Goal: Task Accomplishment & Management: Complete application form

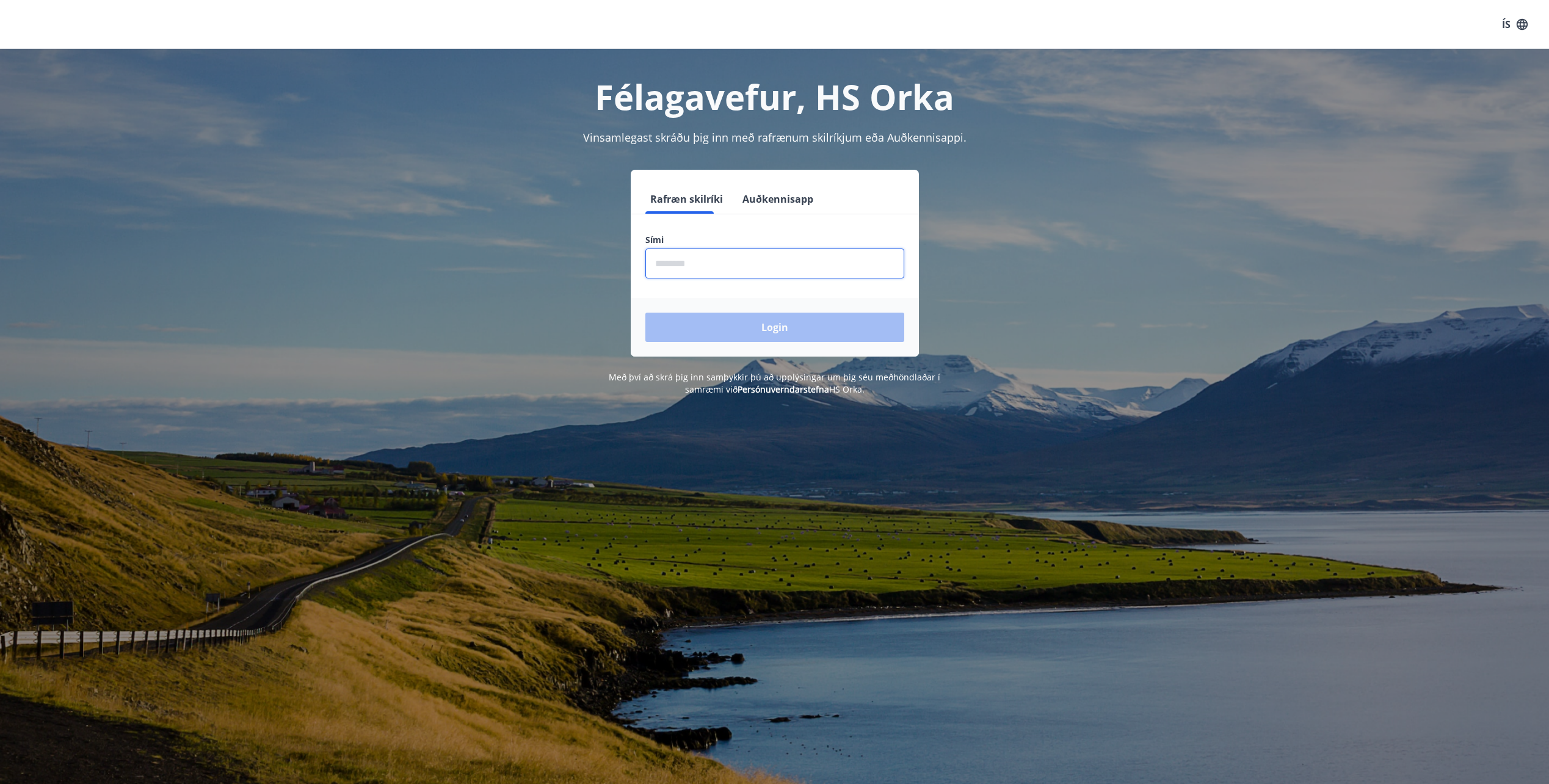
click at [784, 251] on input "phone" at bounding box center [774, 263] width 259 height 30
type input "********"
click at [646, 313] on button "Login" at bounding box center [774, 327] width 259 height 29
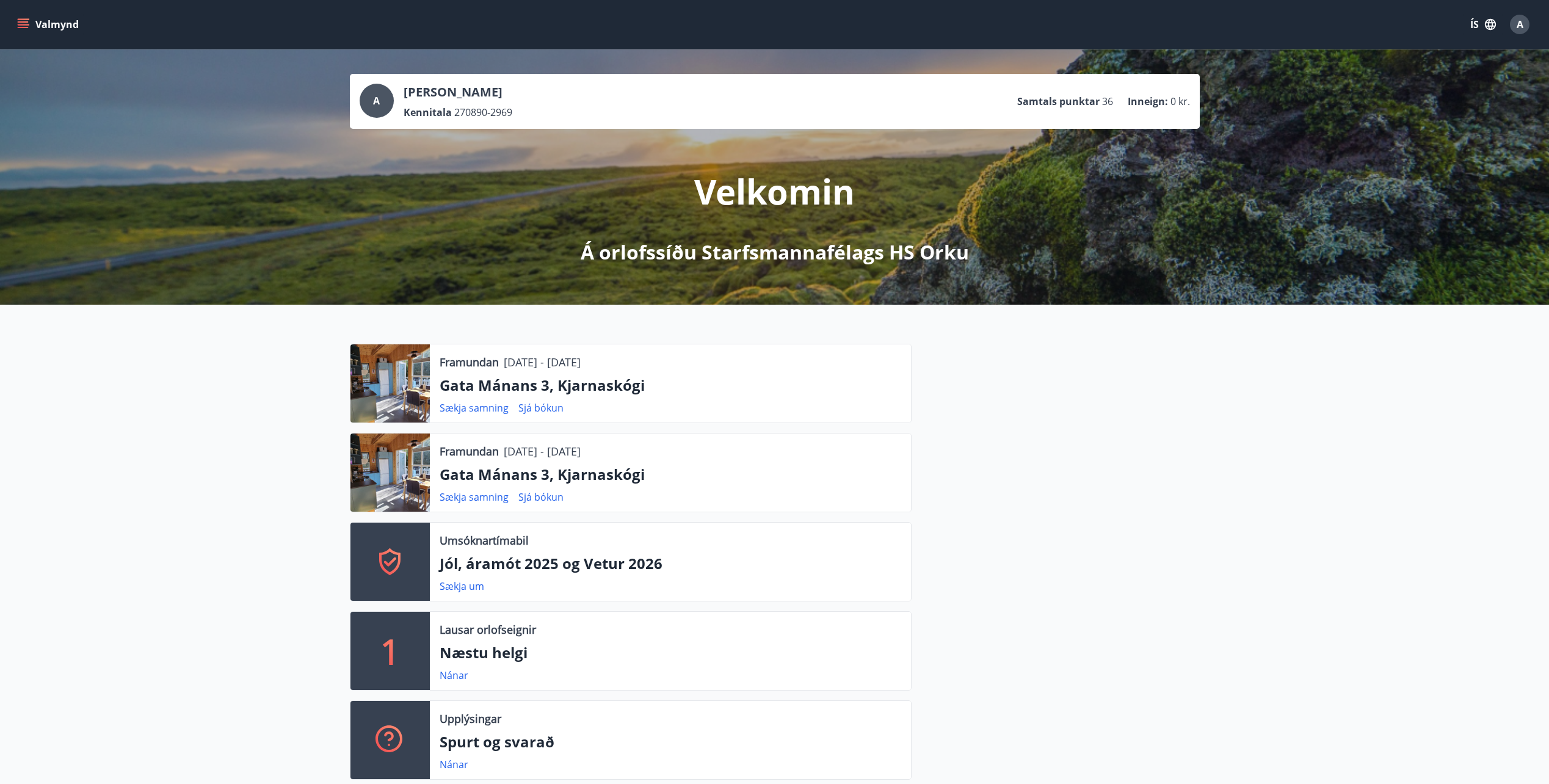
click at [474, 577] on div "Umsóknartímabil Jól, áramót 2025 og Vetur 2026 Sækja um" at bounding box center [670, 561] width 481 height 78
click at [469, 583] on link "Sækja um" at bounding box center [461, 586] width 44 height 13
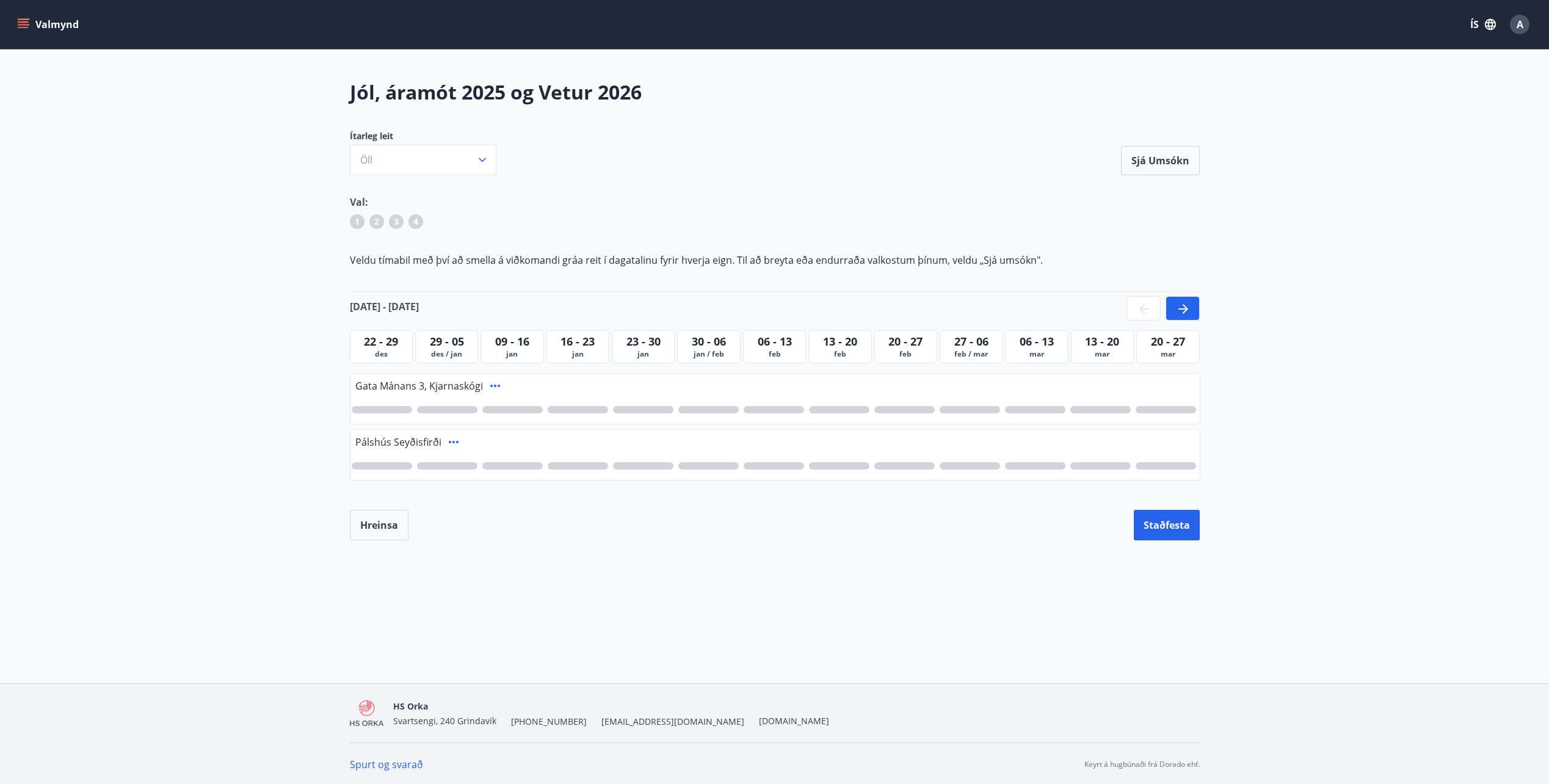
click at [642, 343] on span "23 - 30" at bounding box center [643, 341] width 34 height 15
click at [1185, 310] on icon at bounding box center [1183, 309] width 10 height 10
click at [1108, 346] on span "01 - 08" at bounding box center [1102, 341] width 34 height 15
click at [742, 358] on div "[DATE] - [DATE] - [DATE] - [DATE] / mar [DATE] - [DATE] - [DATE] - [DATE] - [DA…" at bounding box center [774, 346] width 849 height 43
click at [600, 349] on span "mar" at bounding box center [578, 354] width 57 height 10
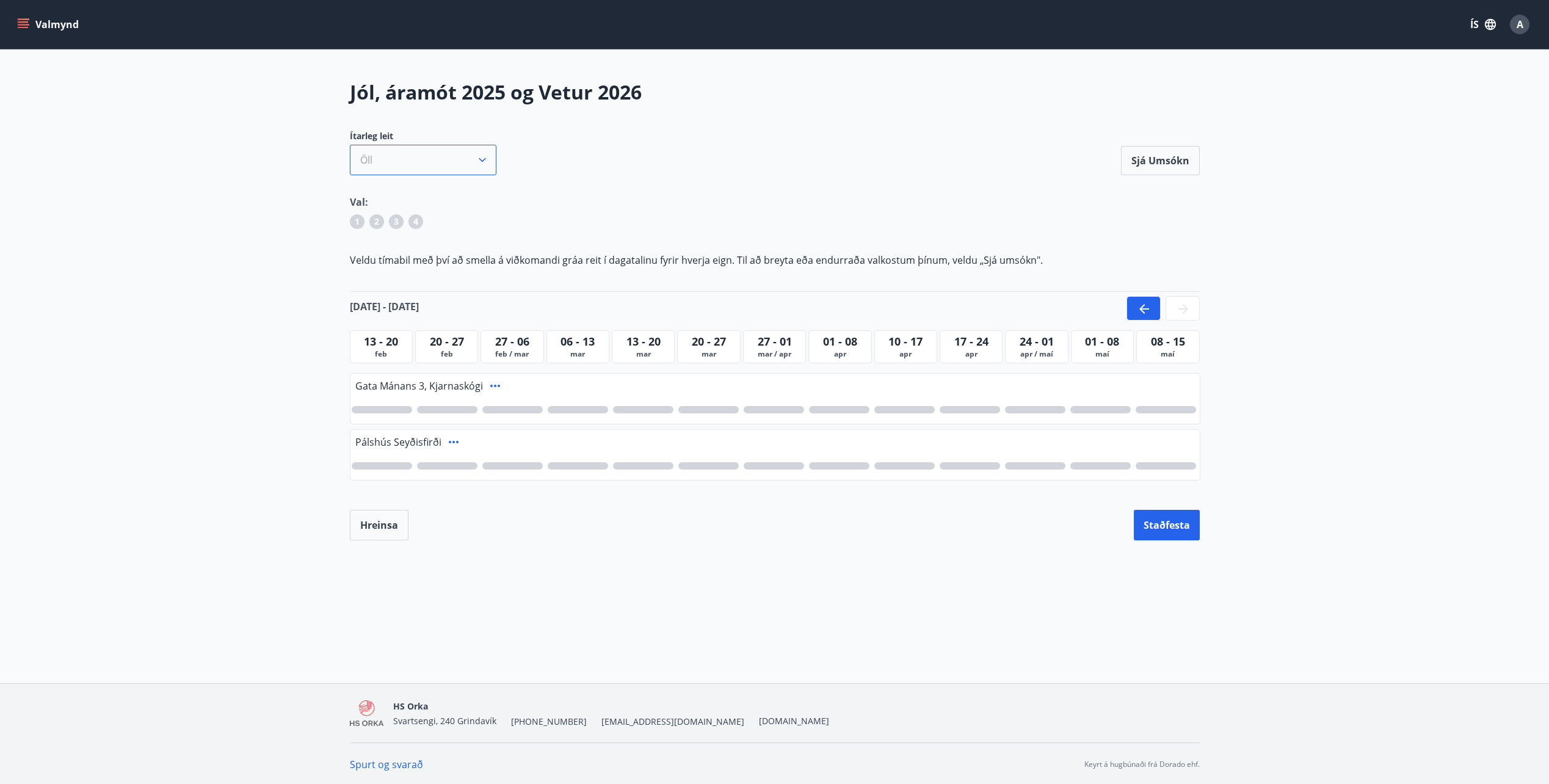
click at [419, 161] on button "Öll" at bounding box center [423, 160] width 146 height 31
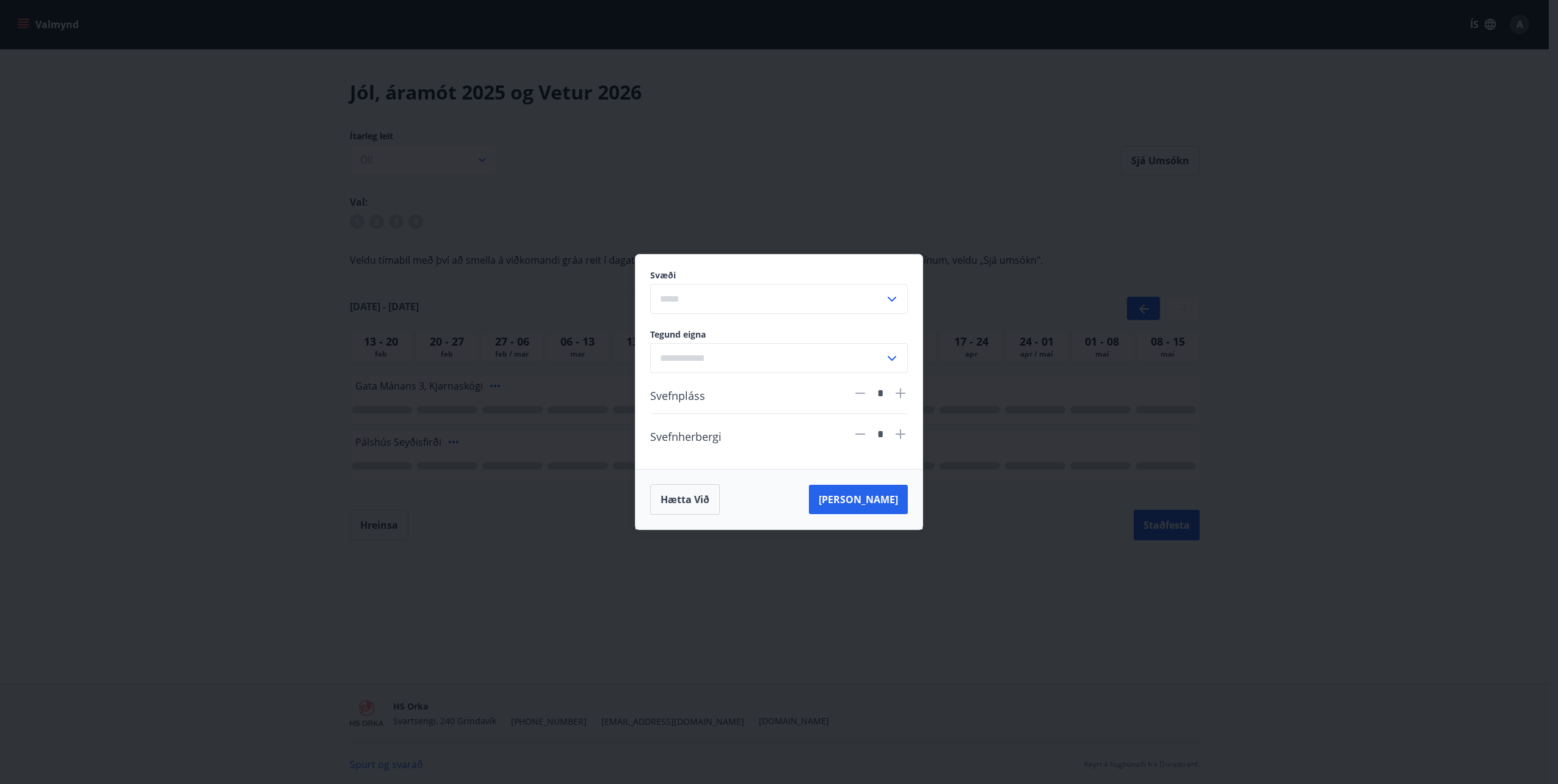
click at [810, 281] on label "Svæði" at bounding box center [779, 275] width 258 height 12
click at [892, 293] on icon at bounding box center [892, 299] width 15 height 15
click at [887, 353] on icon at bounding box center [892, 358] width 15 height 15
click at [648, 623] on div "Svæði ​ Tegund eigna Sumarbústaður Hús Íbúð Hótelherbergi Tjaldvagn Tjaldsvæði …" at bounding box center [779, 392] width 1558 height 784
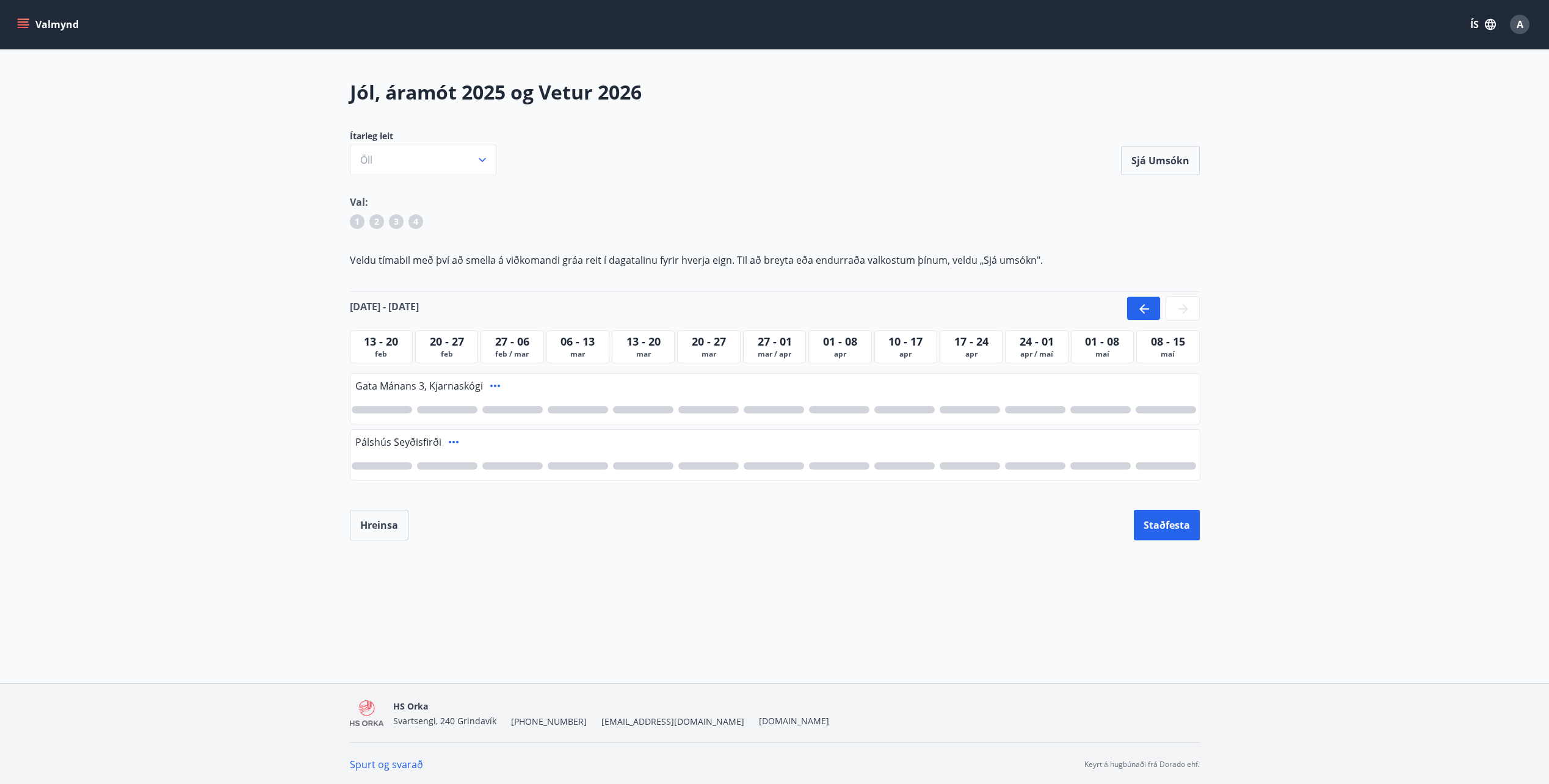
click at [397, 343] on span "13 - 20" at bounding box center [381, 341] width 34 height 15
click at [472, 401] on div at bounding box center [774, 409] width 849 height 28
click at [468, 406] on div at bounding box center [447, 410] width 61 height 7
click at [1168, 523] on button "Staðfesta" at bounding box center [1167, 525] width 66 height 31
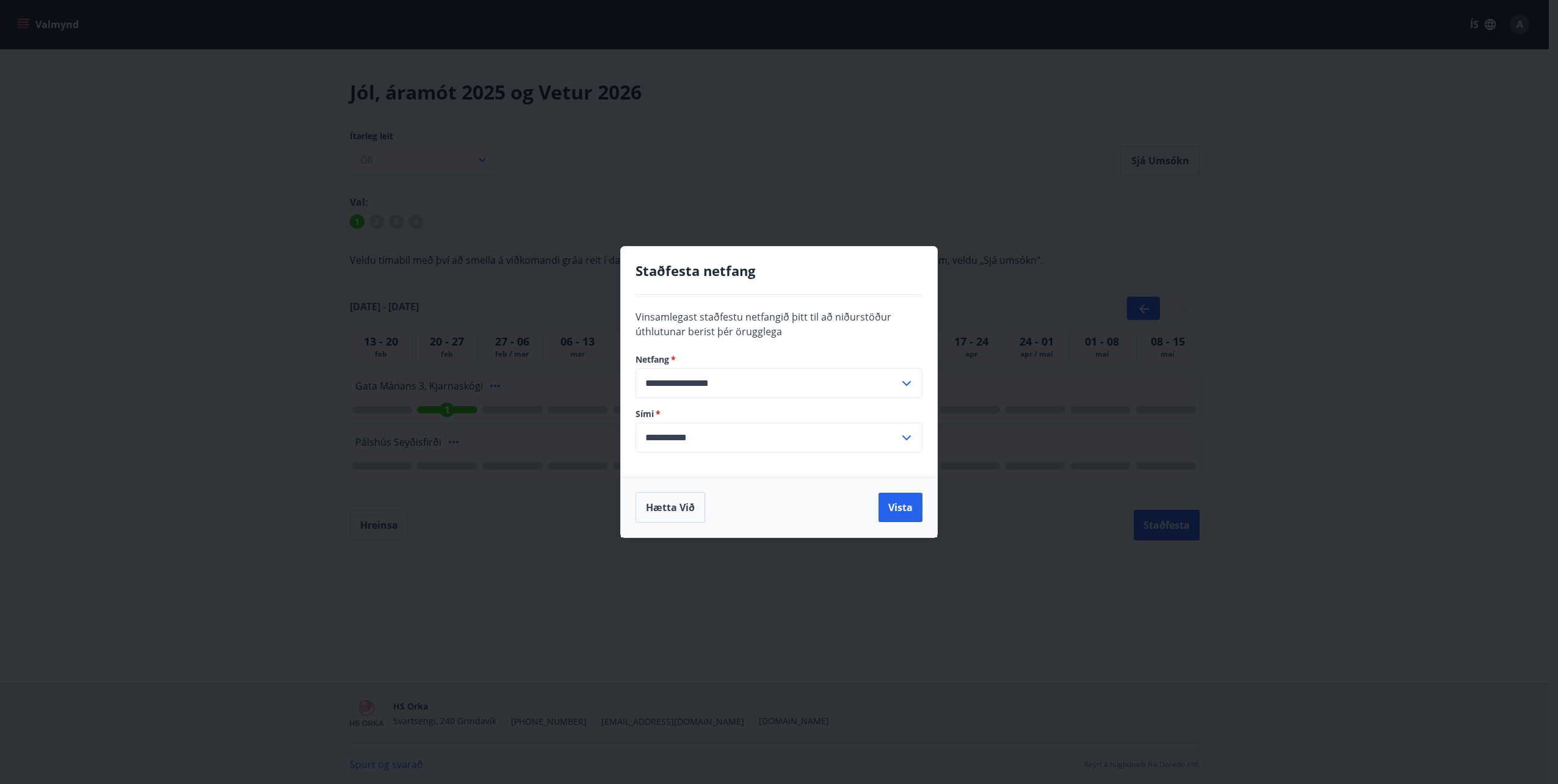
click at [846, 719] on div "**********" at bounding box center [779, 392] width 1558 height 784
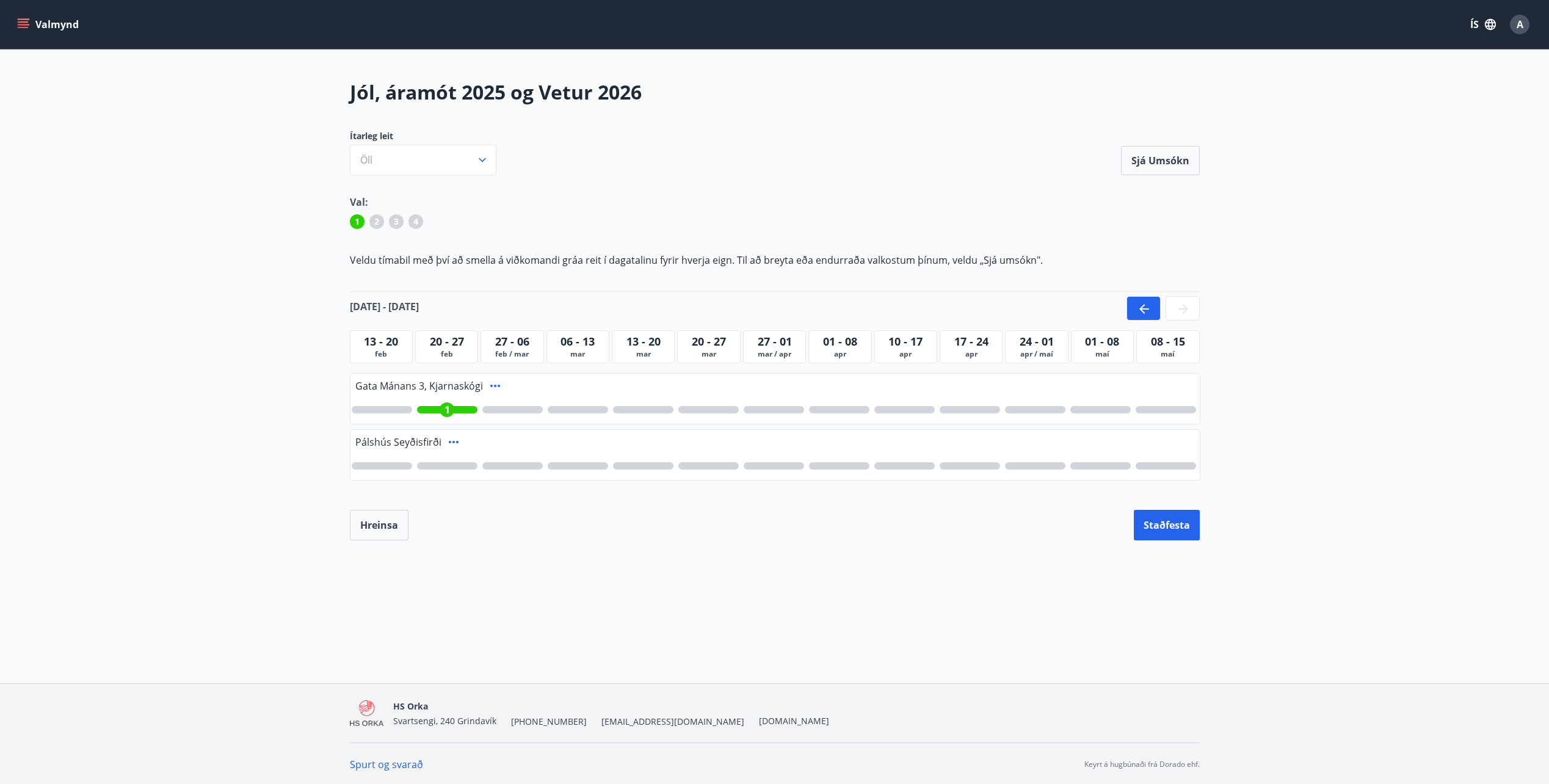
drag, startPoint x: 202, startPoint y: 228, endPoint x: 146, endPoint y: 84, distance: 154.5
click at [202, 228] on main "Jól, áramót 2025 og Vetur 2026 Ítarleg leit Öll Sjá umsókn Sjá umsókn Val: 1 2 …" at bounding box center [774, 310] width 1549 height 462
click at [58, 24] on button "Valmynd" at bounding box center [49, 24] width 69 height 22
click at [268, 95] on main "Jól, áramót 2025 og Vetur 2026 Ítarleg leit Öll Sjá umsókn Sjá umsókn Val: 1 2 …" at bounding box center [774, 310] width 1549 height 462
